Goal: Task Accomplishment & Management: Manage account settings

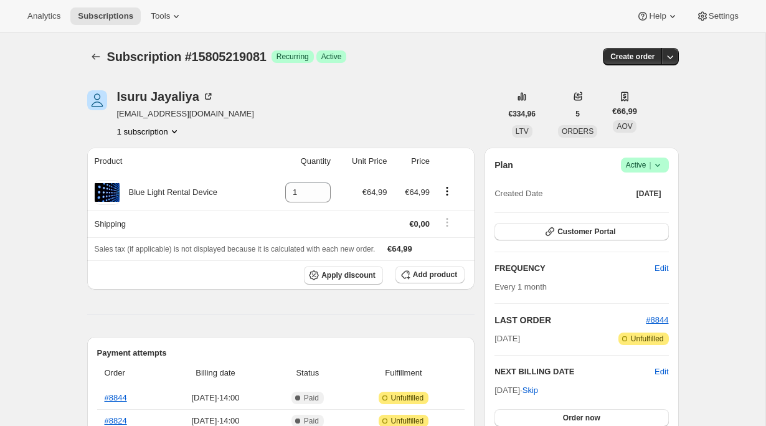
scroll to position [380, 0]
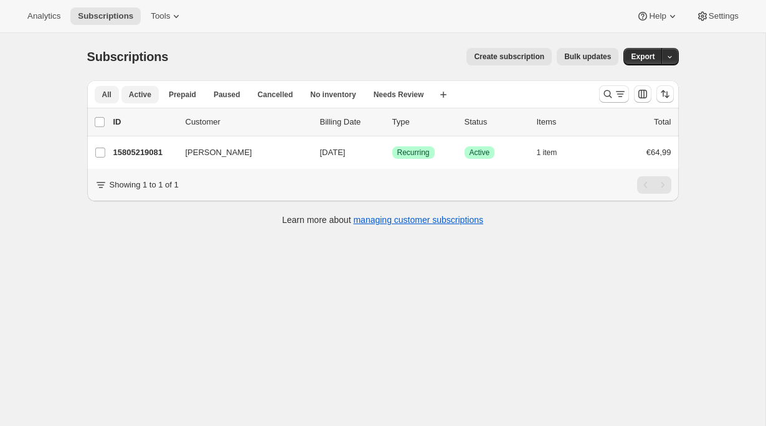
click at [137, 90] on span "Active" at bounding box center [140, 95] width 22 height 10
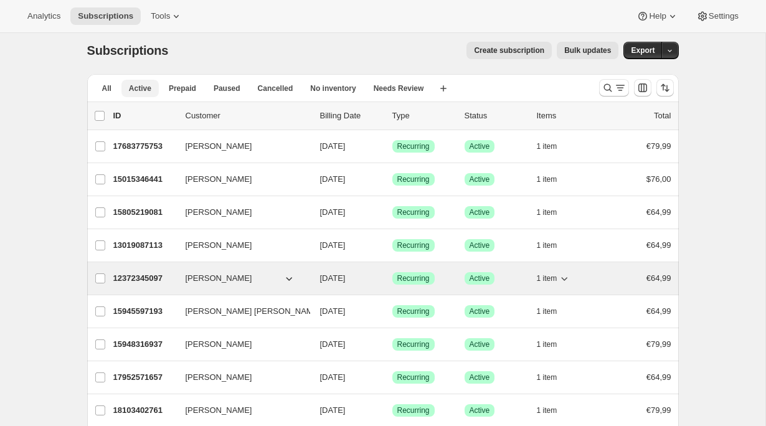
scroll to position [176, 0]
